Goal: Transaction & Acquisition: Purchase product/service

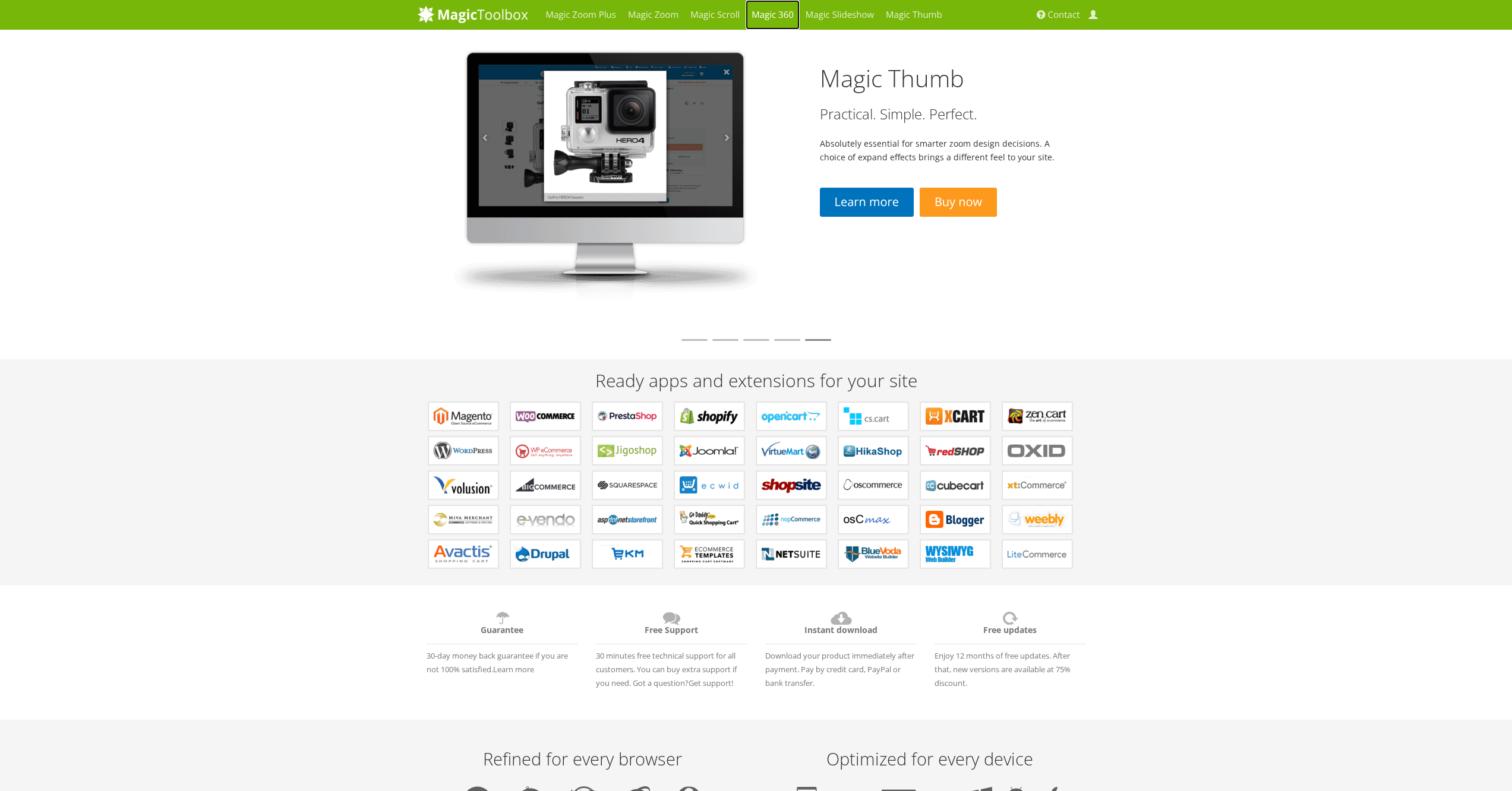
click at [784, 16] on link "Magic 360" at bounding box center [773, 15] width 54 height 30
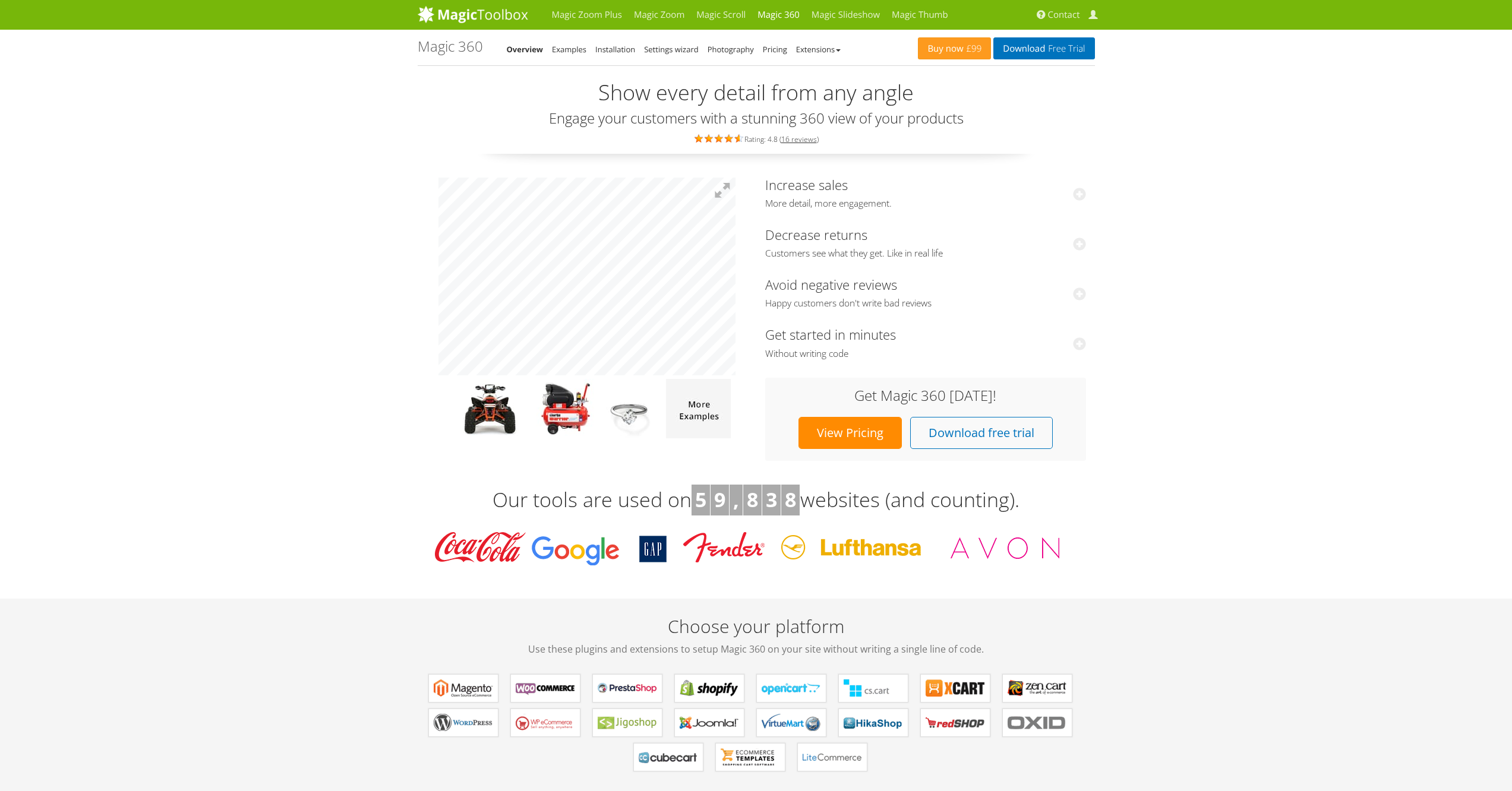
click at [849, 433] on link "View Pricing" at bounding box center [851, 432] width 104 height 32
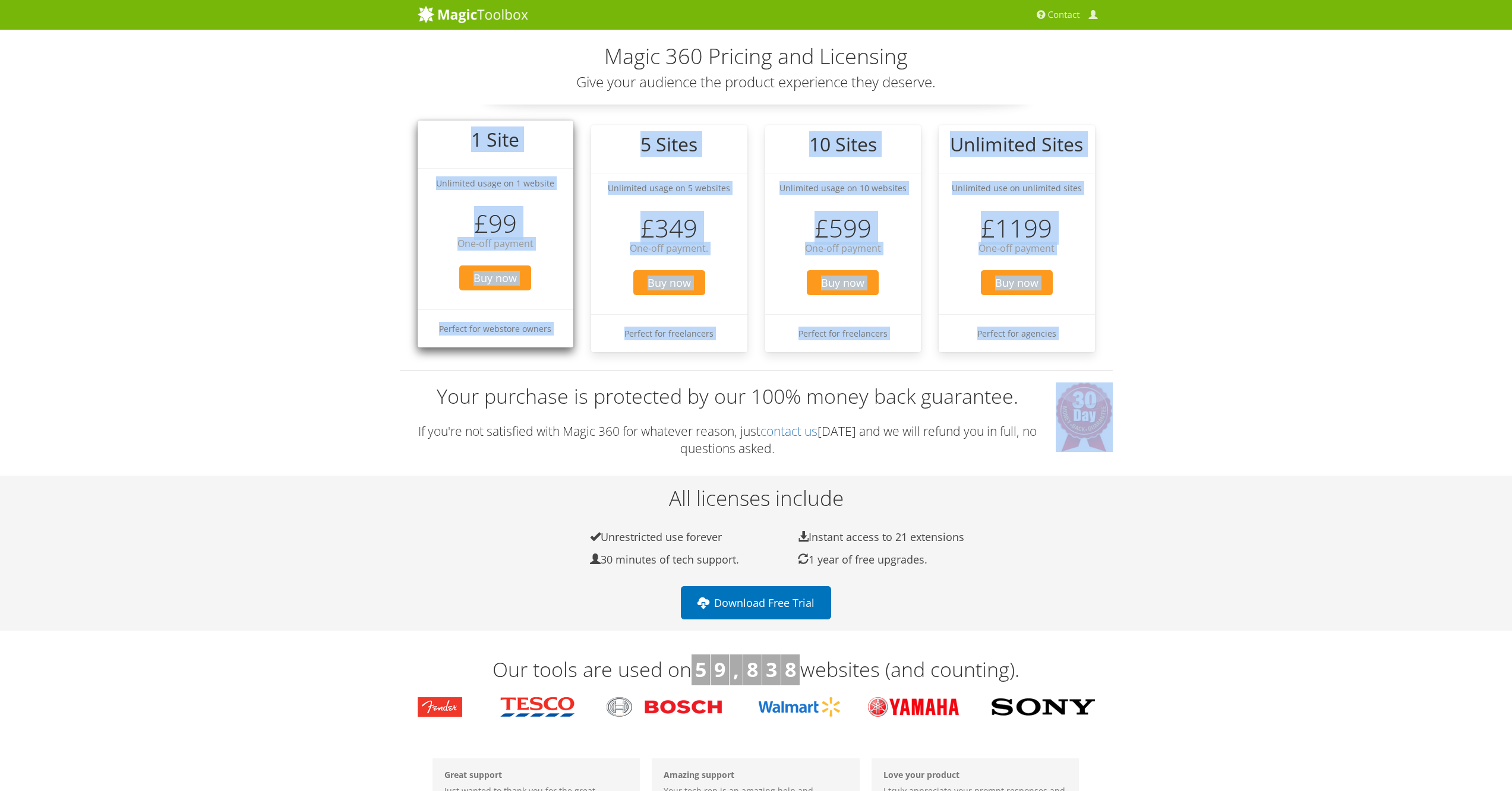
drag, startPoint x: 383, startPoint y: 173, endPoint x: 446, endPoint y: 137, distance: 72.6
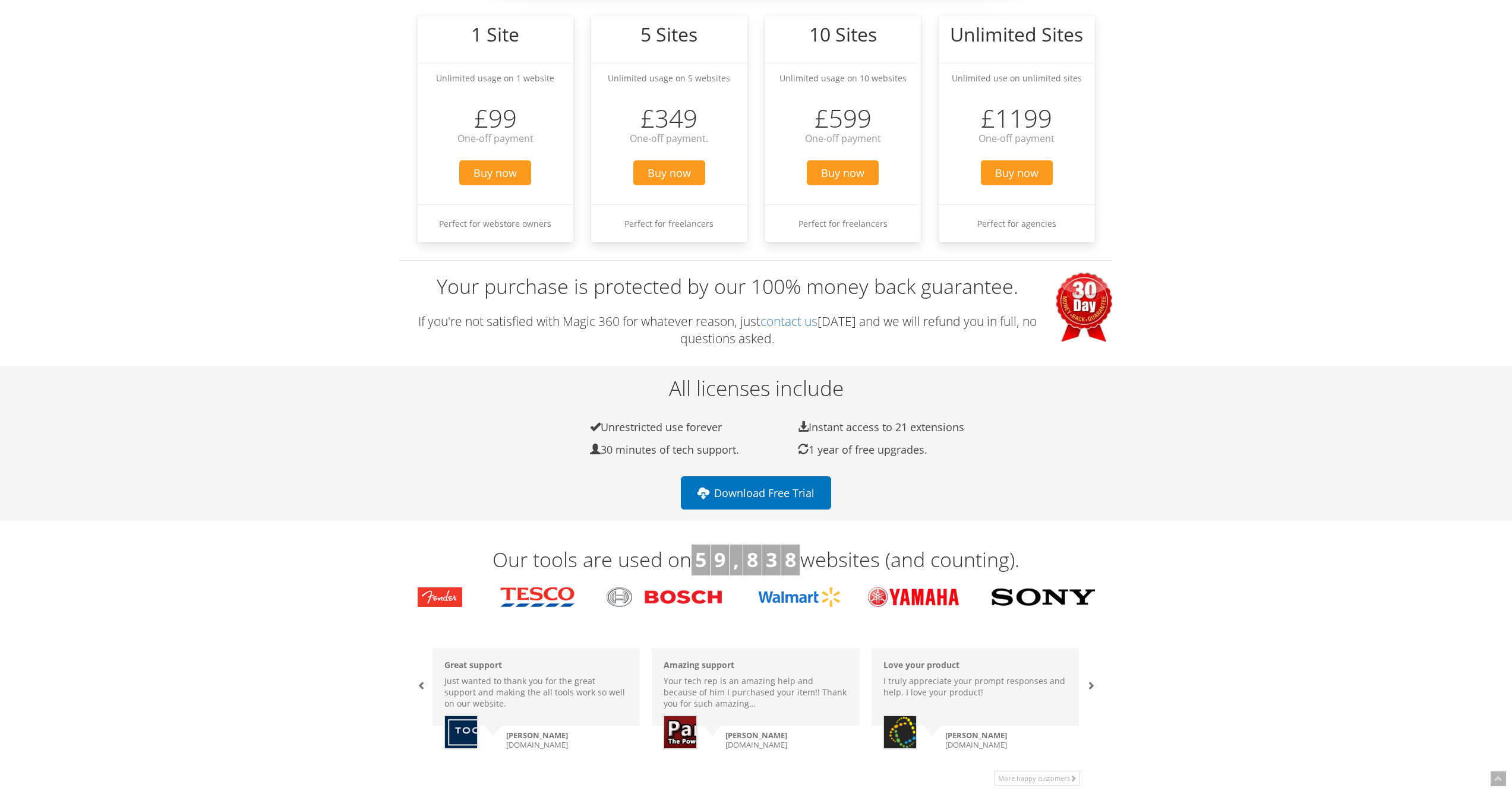
scroll to position [326, 0]
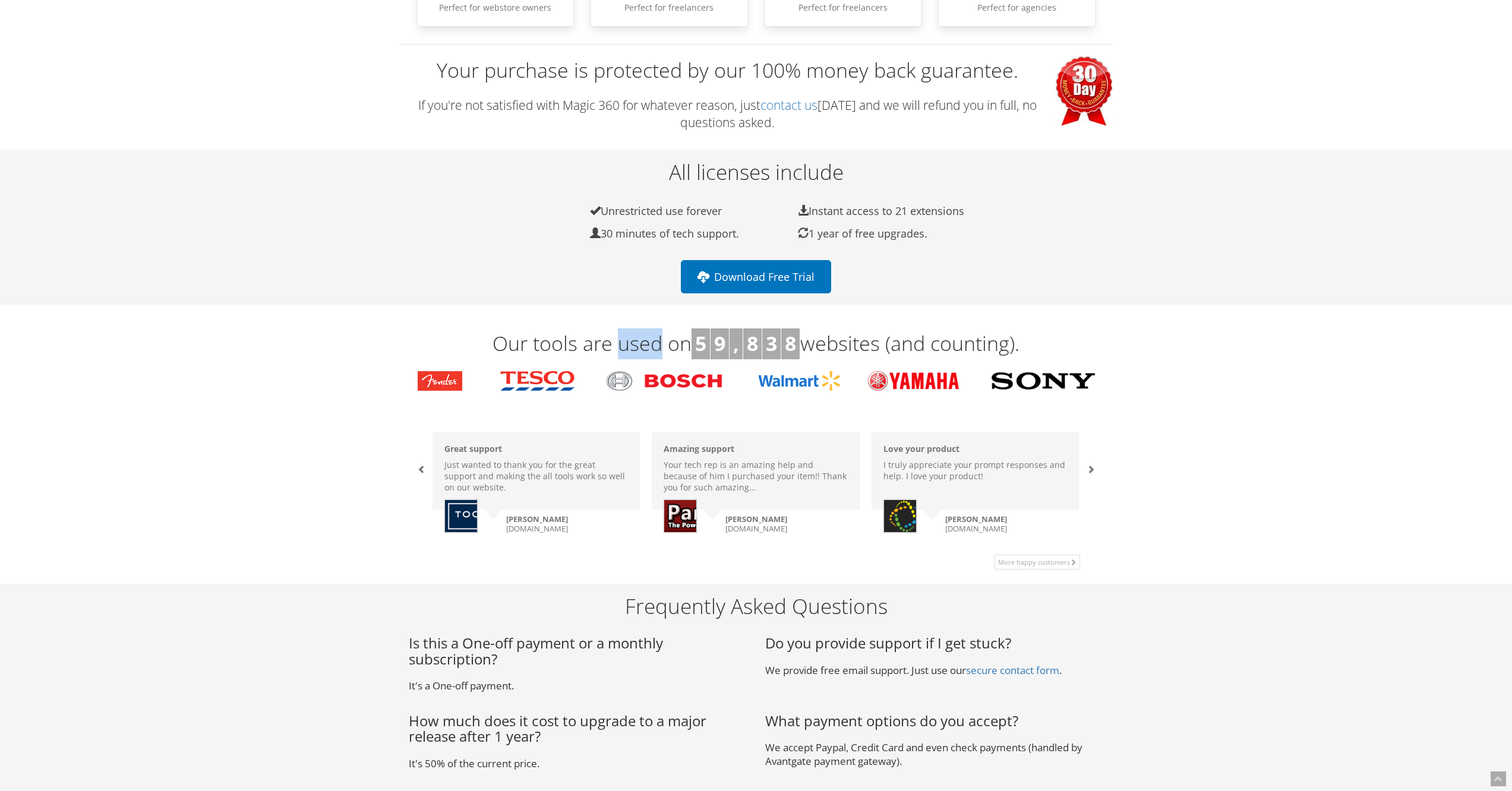
drag, startPoint x: 615, startPoint y: 346, endPoint x: 655, endPoint y: 341, distance: 40.3
click at [655, 341] on h3 "Our tools are used on 5 9 , 8 3 8 websites (and counting)." at bounding box center [756, 344] width 695 height 31
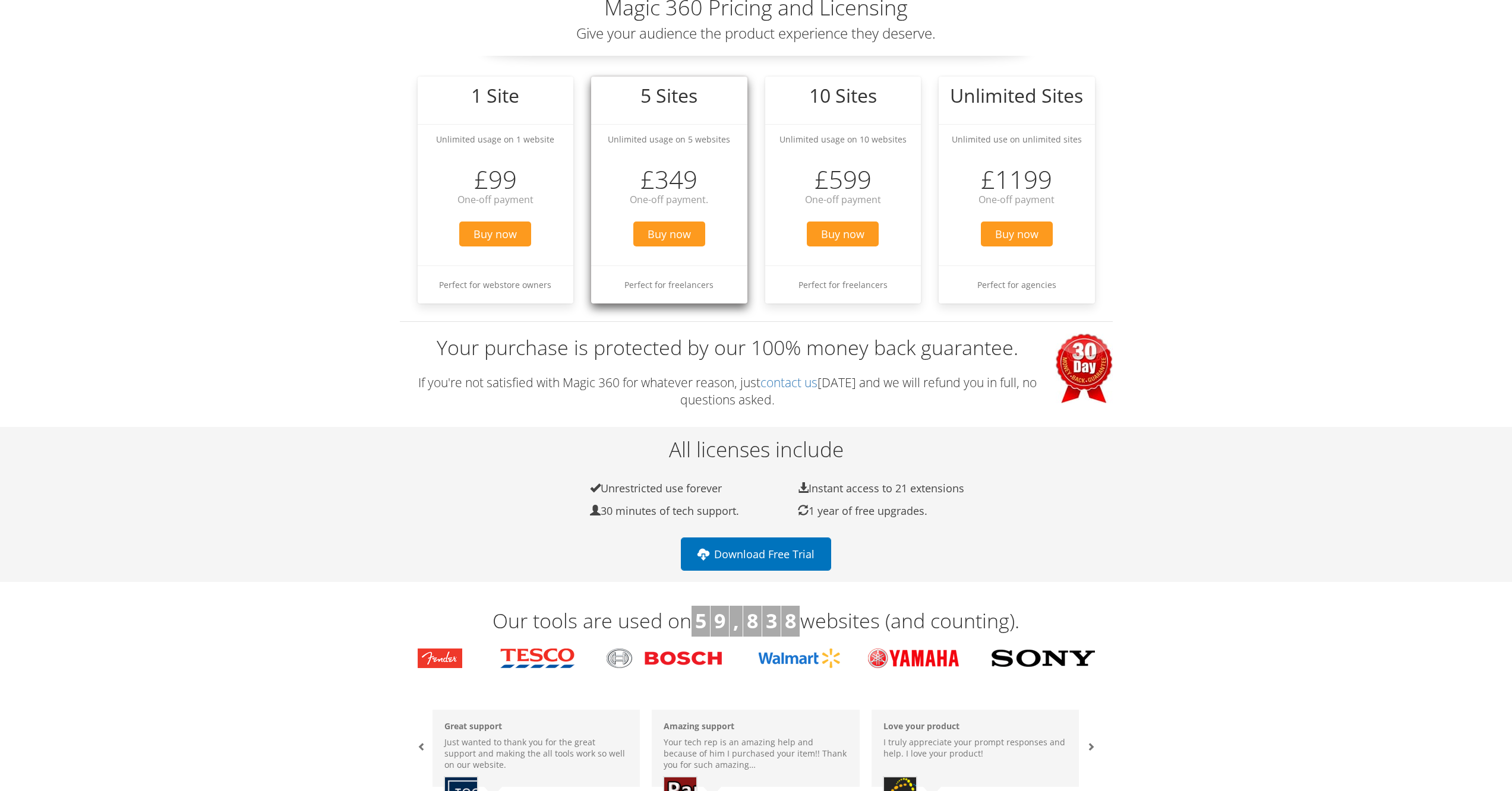
scroll to position [0, 0]
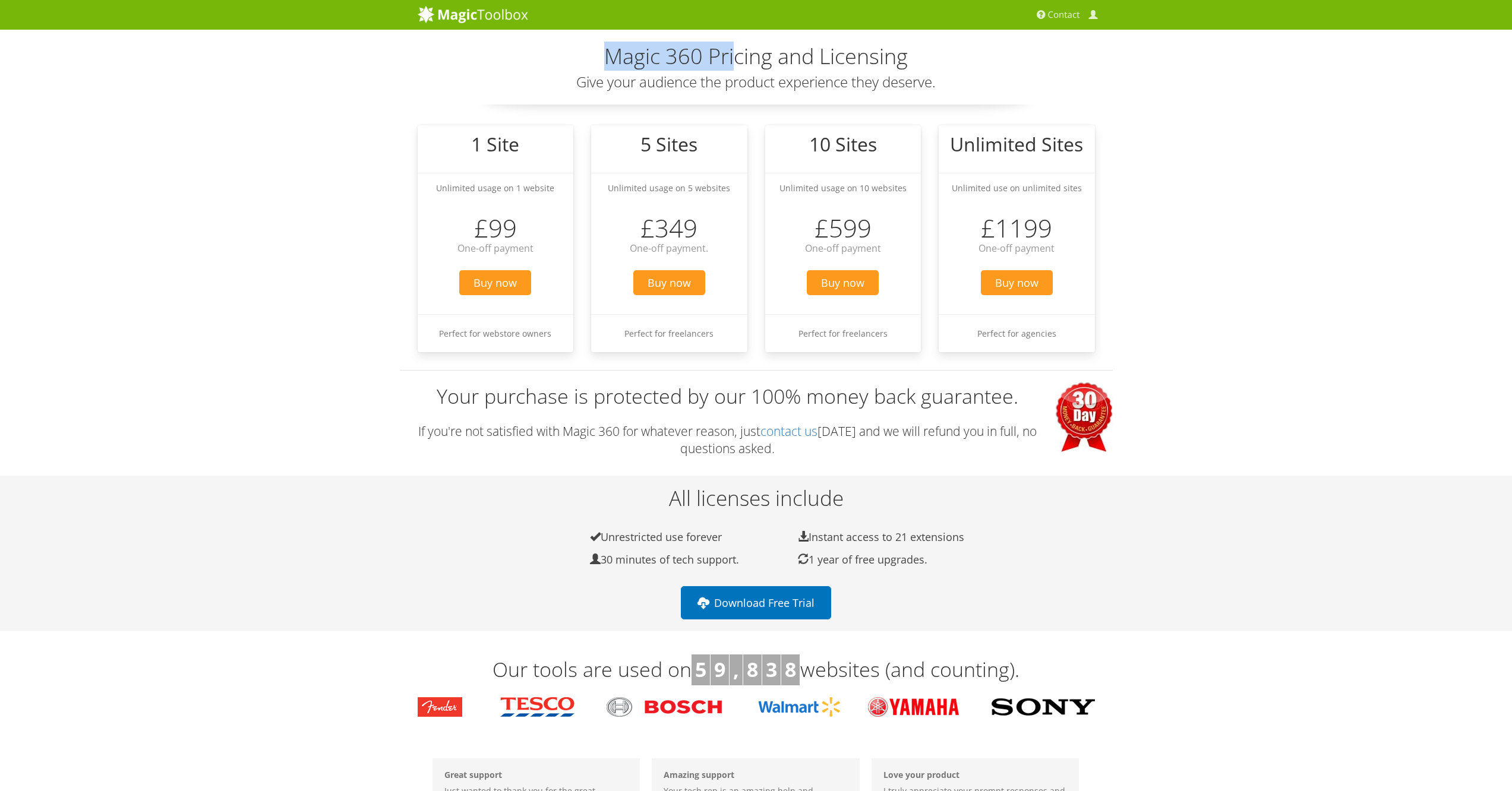
drag, startPoint x: 612, startPoint y: 59, endPoint x: 768, endPoint y: 70, distance: 156.4
click at [753, 68] on h2 "Magic 360 Pricing and Licensing" at bounding box center [756, 56] width 677 height 24
click at [792, 63] on h2 "Magic 360 Pricing and Licensing" at bounding box center [756, 56] width 677 height 24
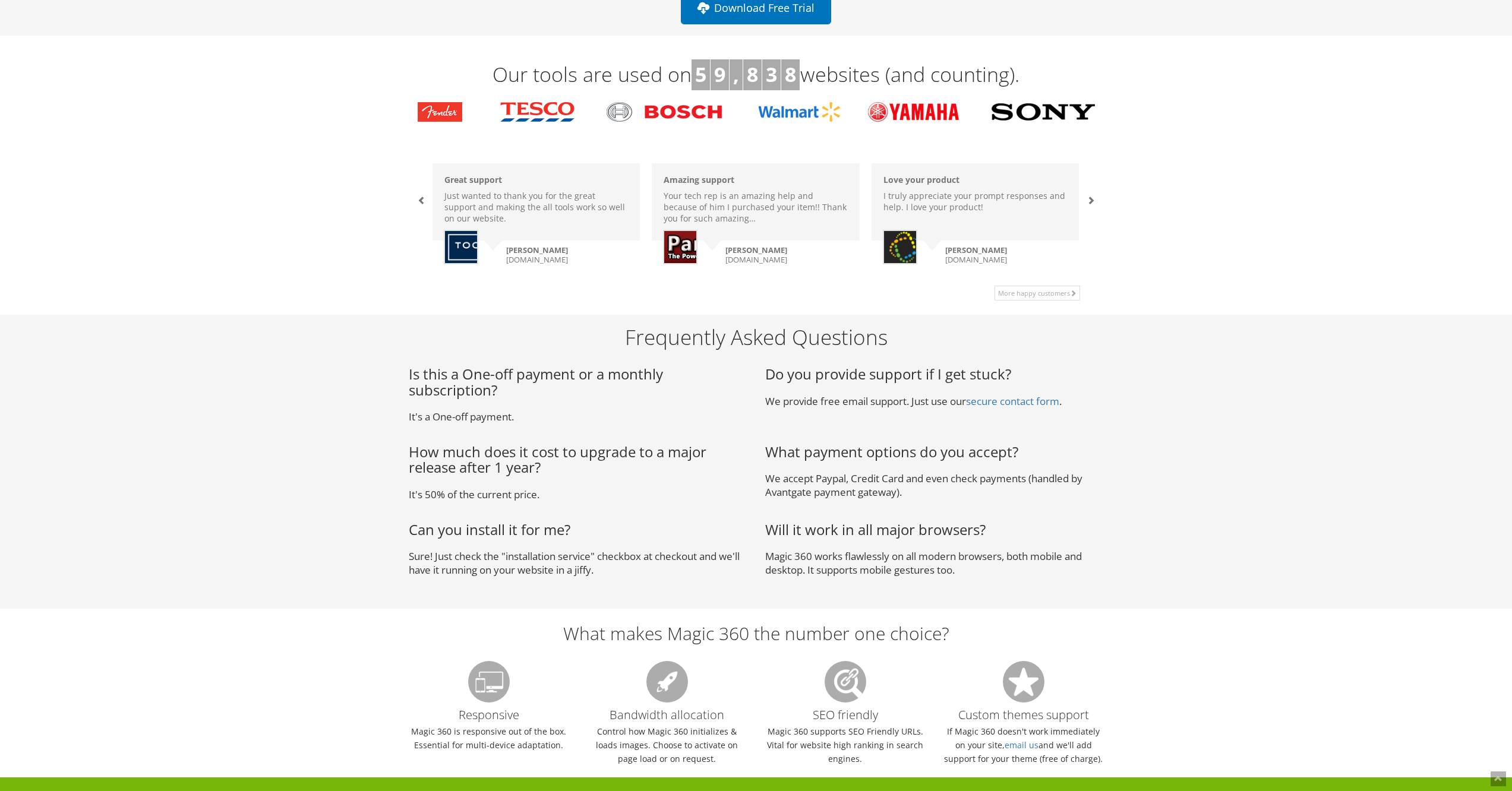
scroll to position [924, 0]
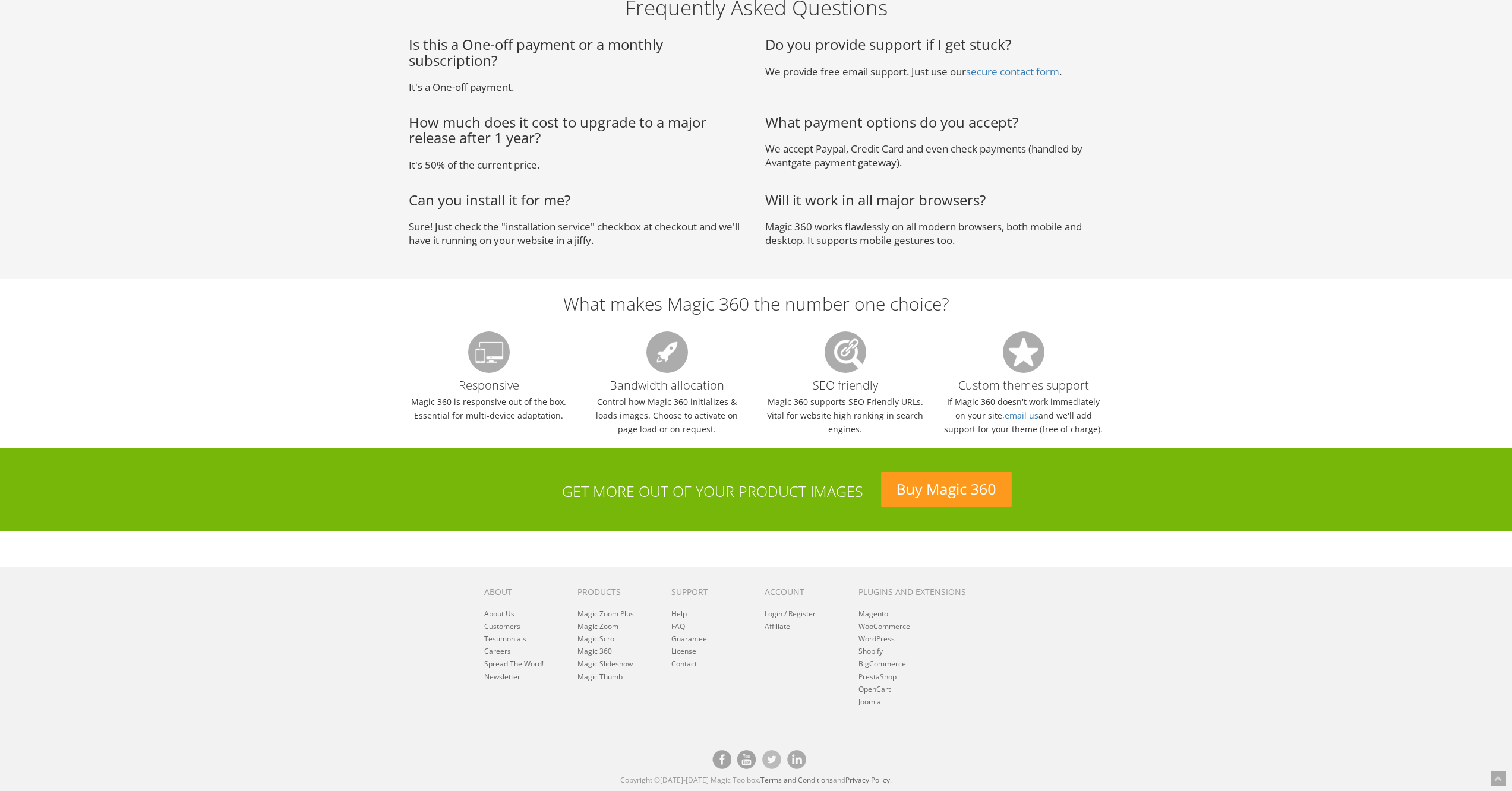
click at [718, 452] on section "Get more out of your product images Buy Magic 360" at bounding box center [756, 489] width 695 height 83
click at [706, 397] on p "Control how Magic 360 initializes & loads images. Choose to activate on page lo…" at bounding box center [667, 415] width 160 height 41
click at [703, 389] on h3 "Bandwidth allocation" at bounding box center [667, 361] width 160 height 61
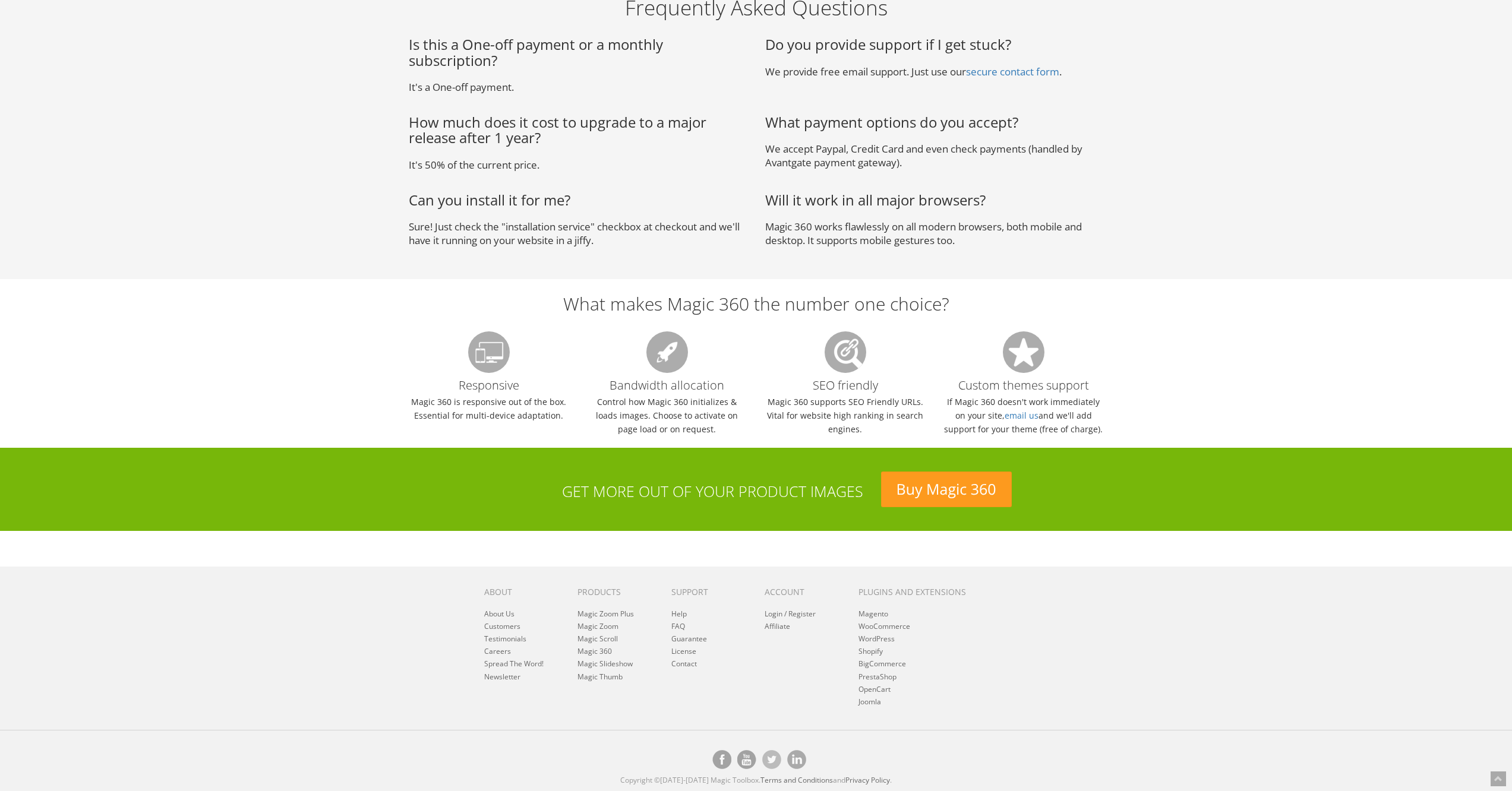
click at [691, 405] on p "Control how Magic 360 initializes & loads images. Choose to activate on page lo…" at bounding box center [667, 415] width 160 height 41
click at [680, 419] on p "Control how Magic 360 initializes & loads images. Choose to activate on page lo…" at bounding box center [667, 415] width 160 height 41
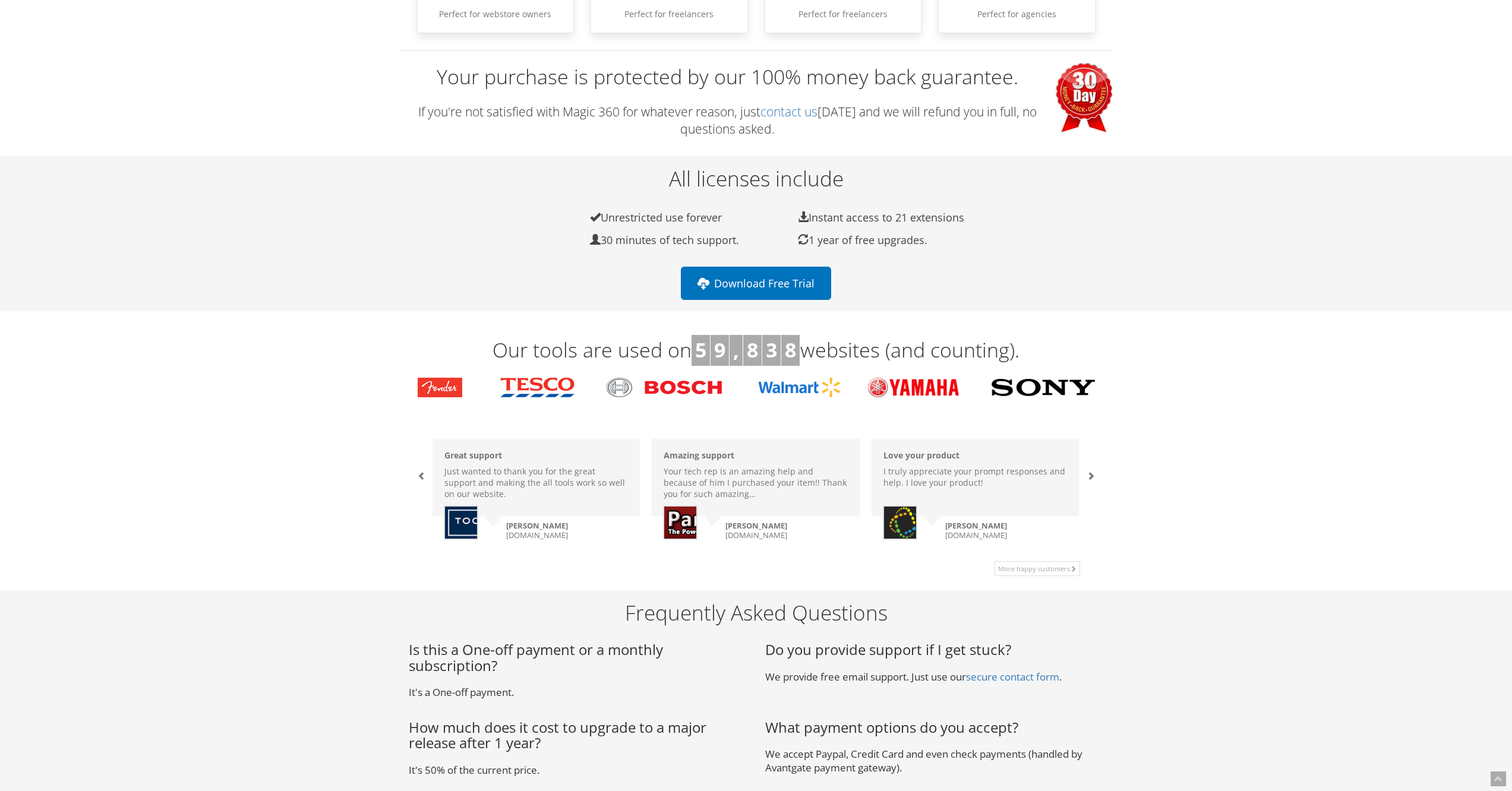
scroll to position [0, 0]
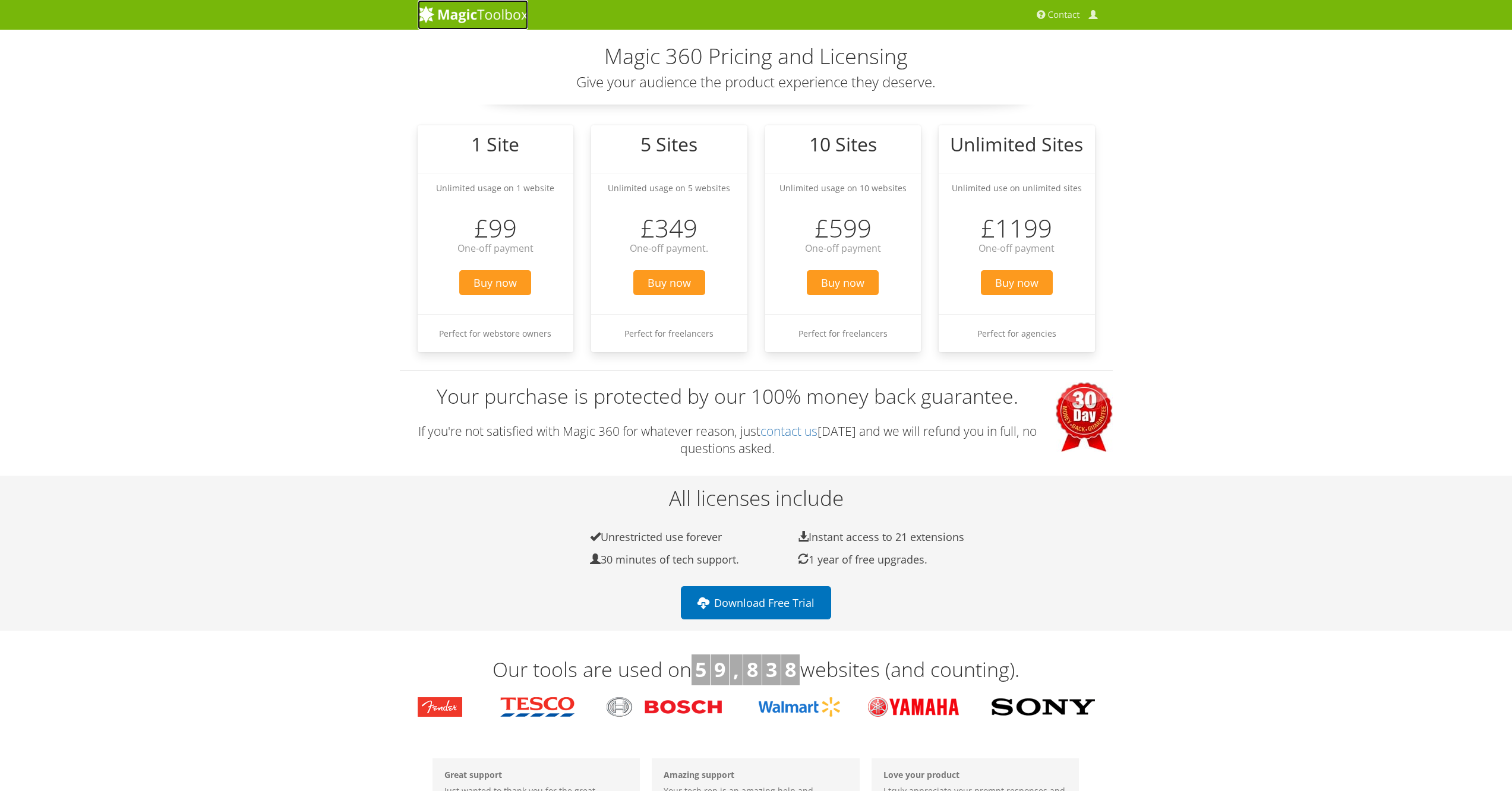
click at [507, 12] on img at bounding box center [472, 14] width 110 height 18
